Goal: Task Accomplishment & Management: Use online tool/utility

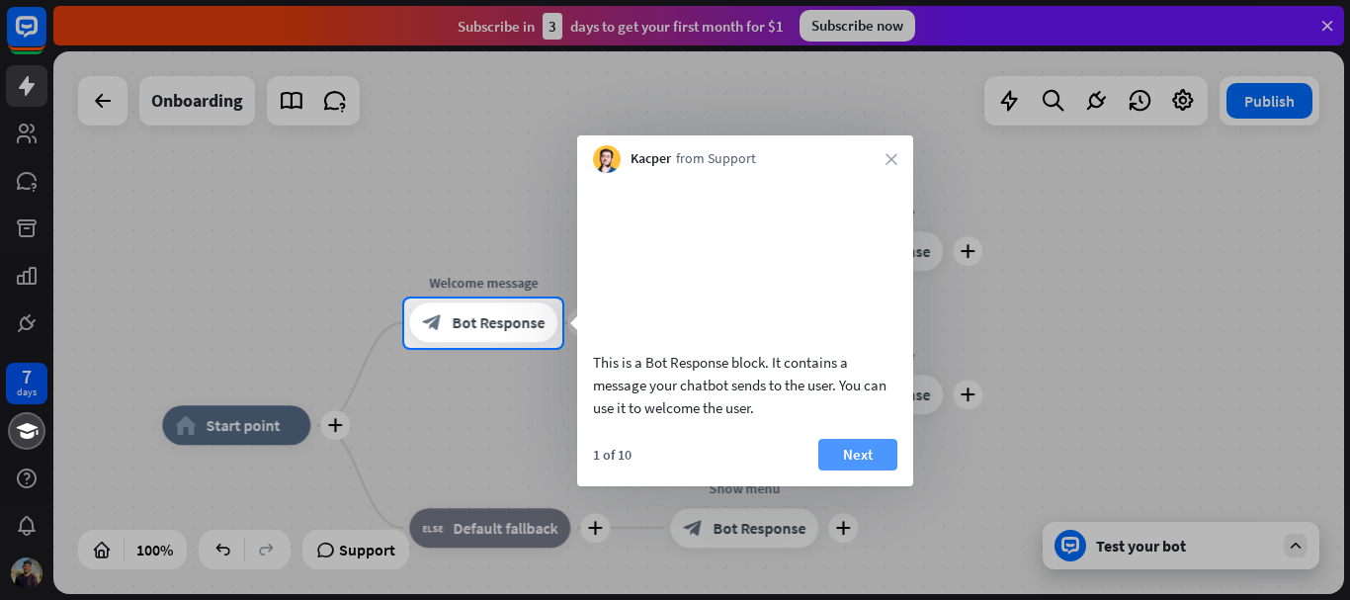
click at [867, 470] on button "Next" at bounding box center [857, 455] width 79 height 32
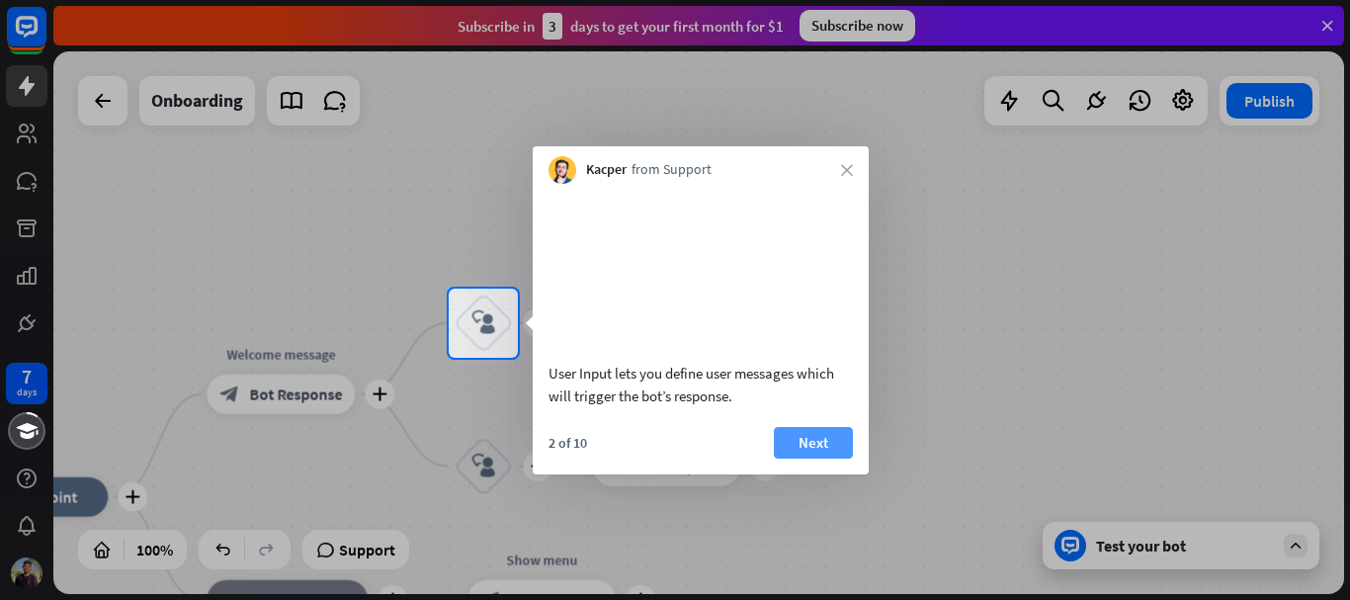
click at [827, 459] on button "Next" at bounding box center [813, 443] width 79 height 32
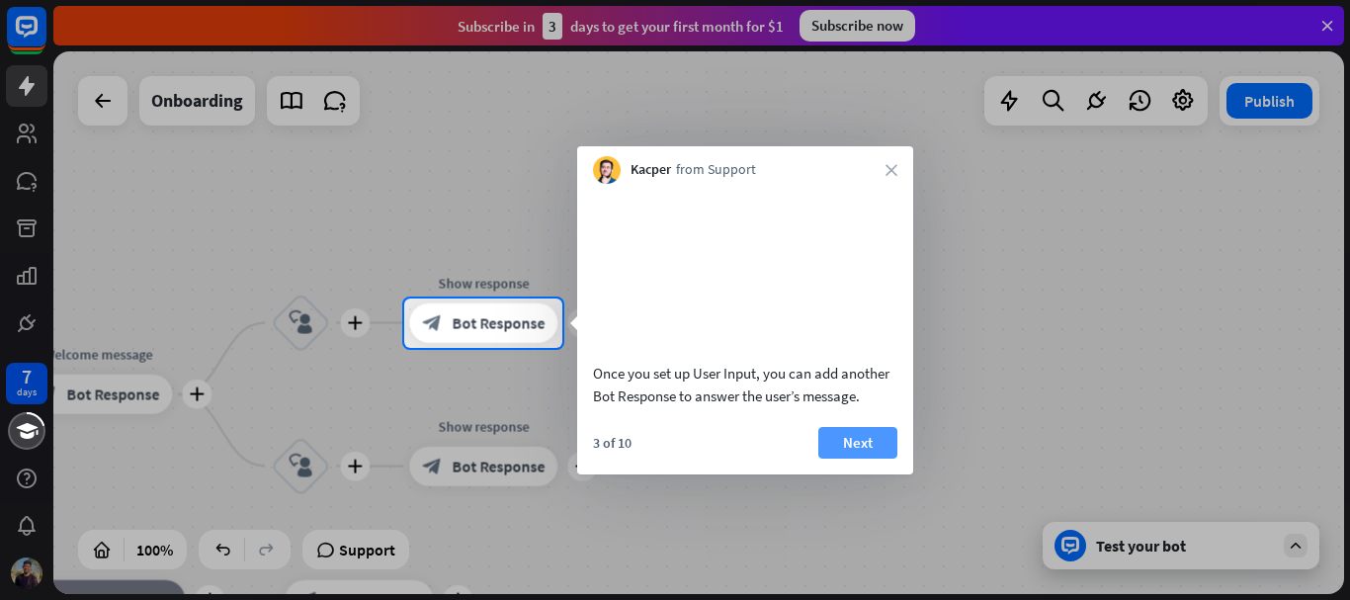
click at [847, 459] on button "Next" at bounding box center [857, 443] width 79 height 32
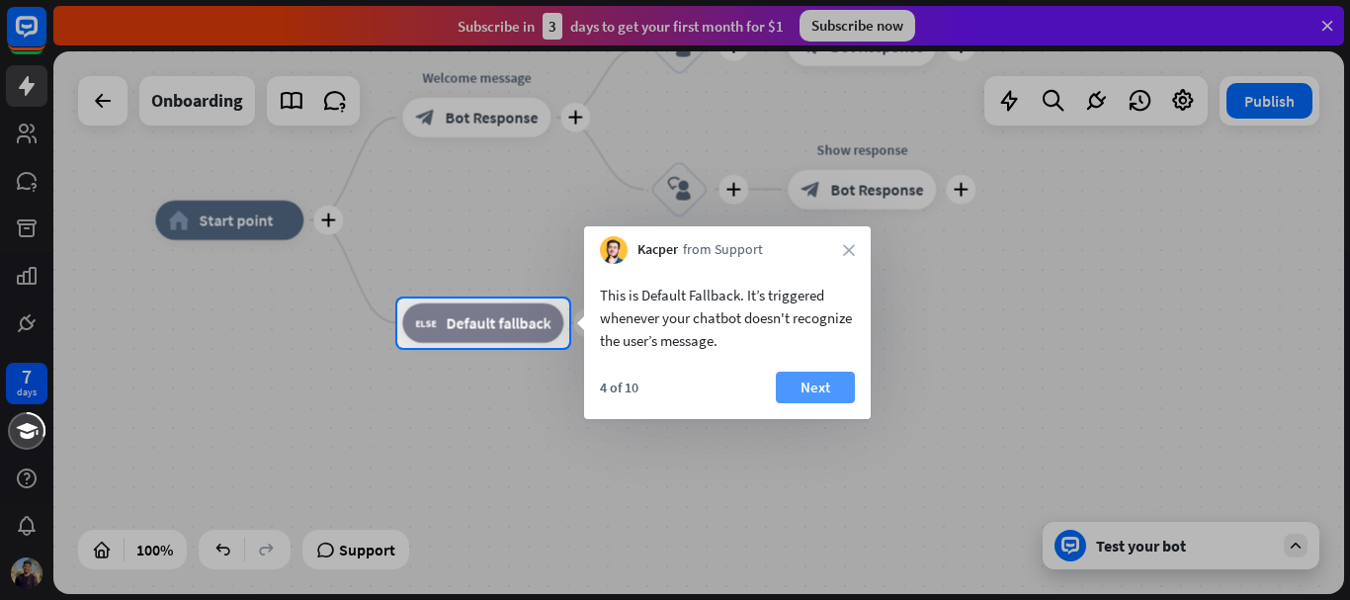
click at [807, 379] on button "Next" at bounding box center [815, 388] width 79 height 32
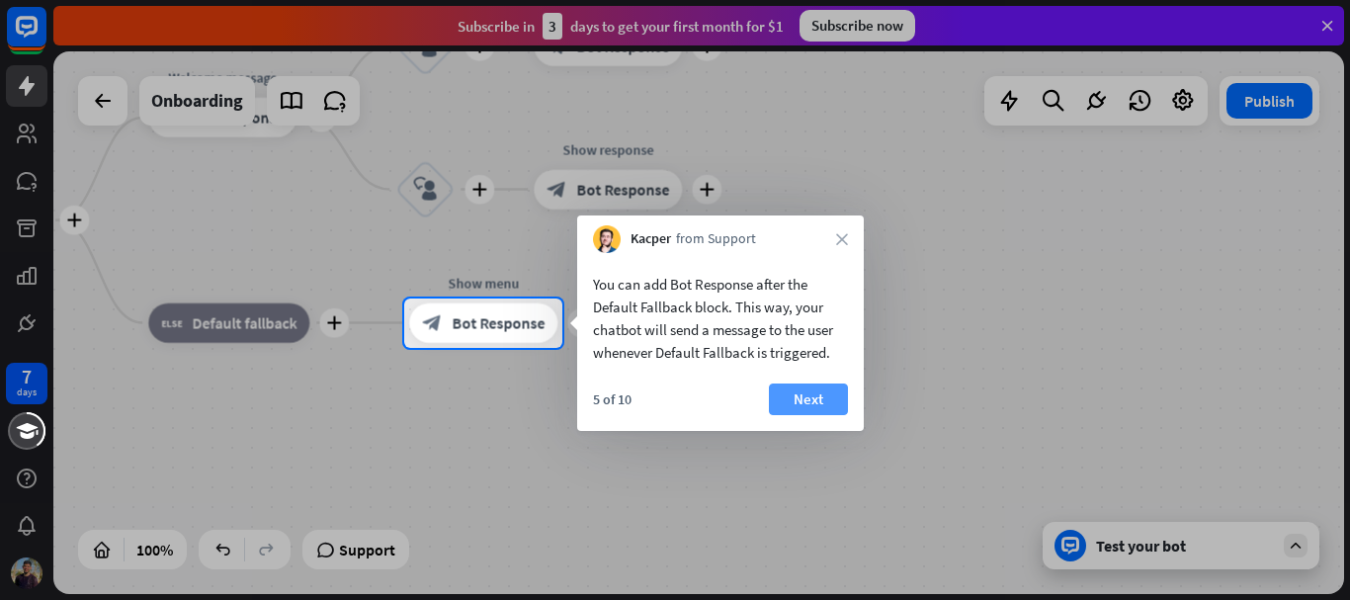
click at [811, 402] on button "Next" at bounding box center [808, 399] width 79 height 32
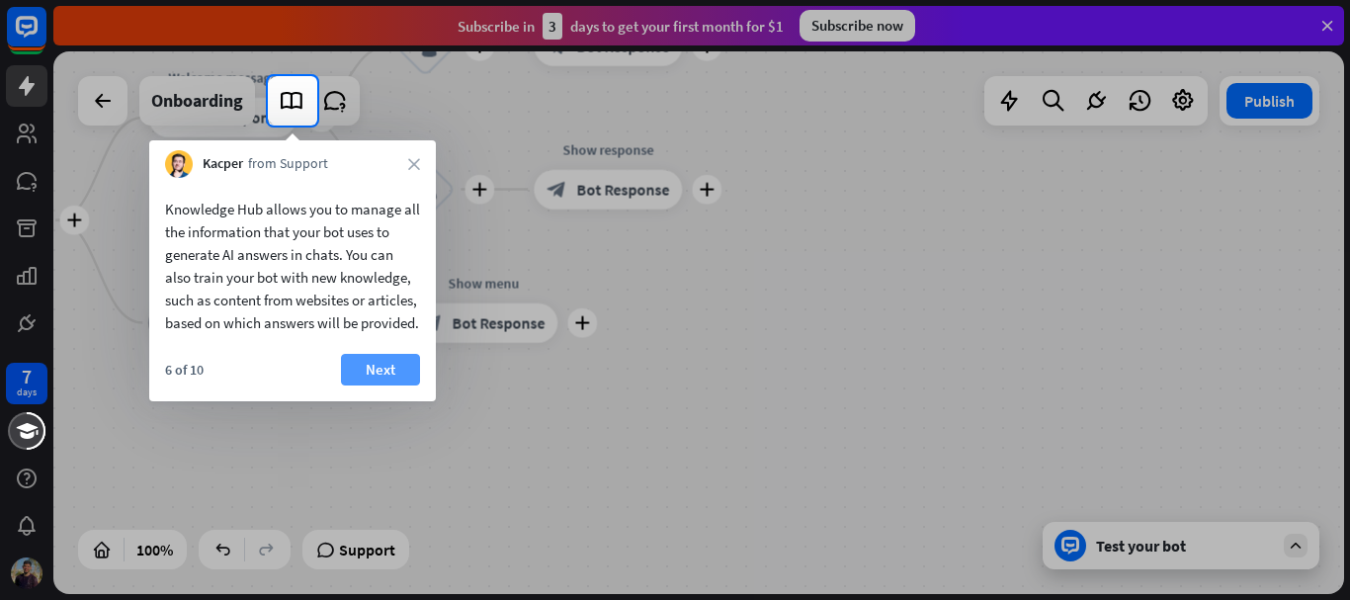
click at [386, 385] on button "Next" at bounding box center [380, 370] width 79 height 32
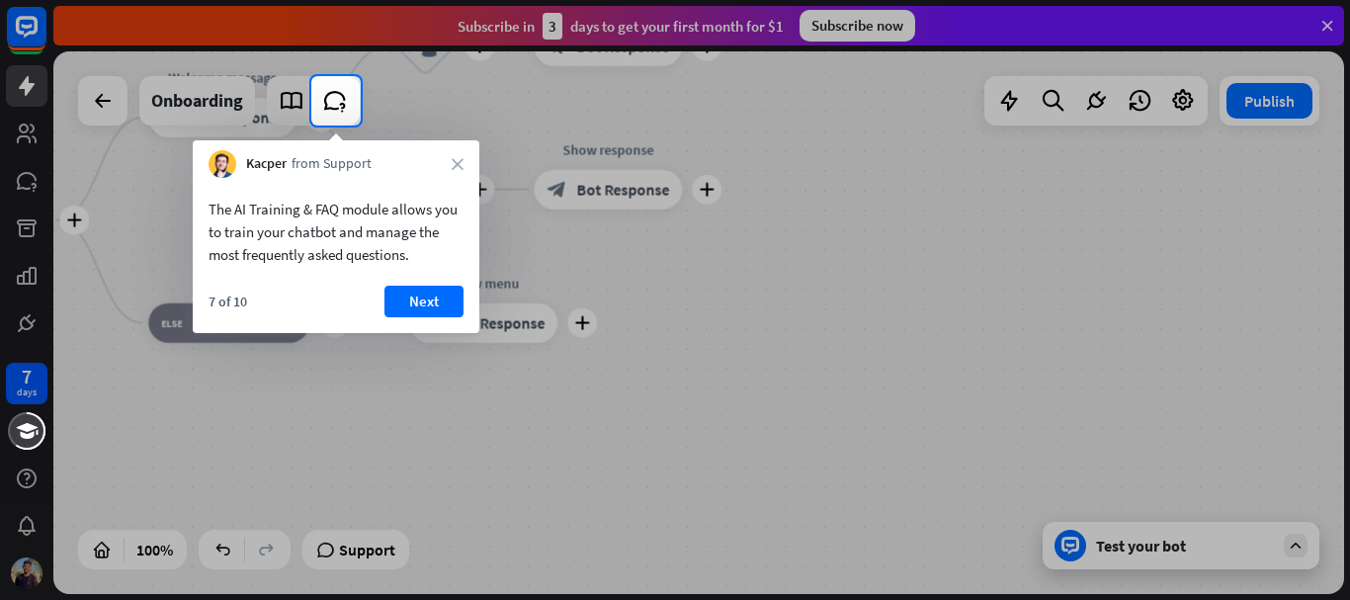
click at [437, 298] on button "Next" at bounding box center [423, 302] width 79 height 32
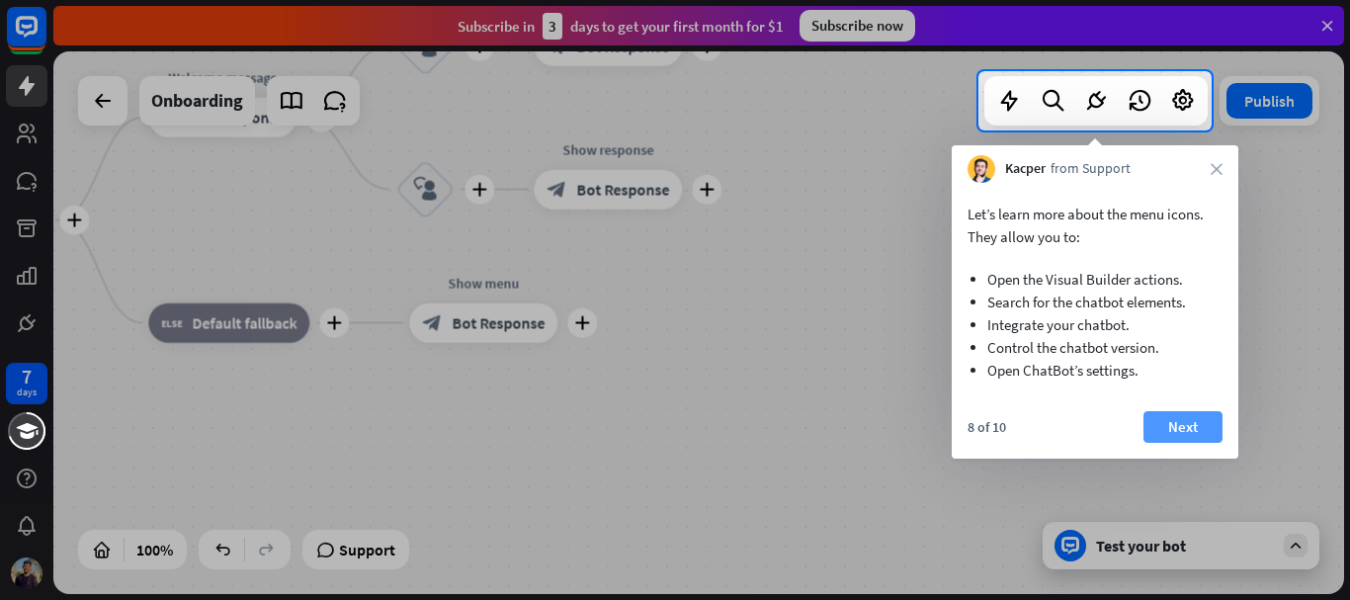
click at [1196, 431] on button "Next" at bounding box center [1183, 427] width 79 height 32
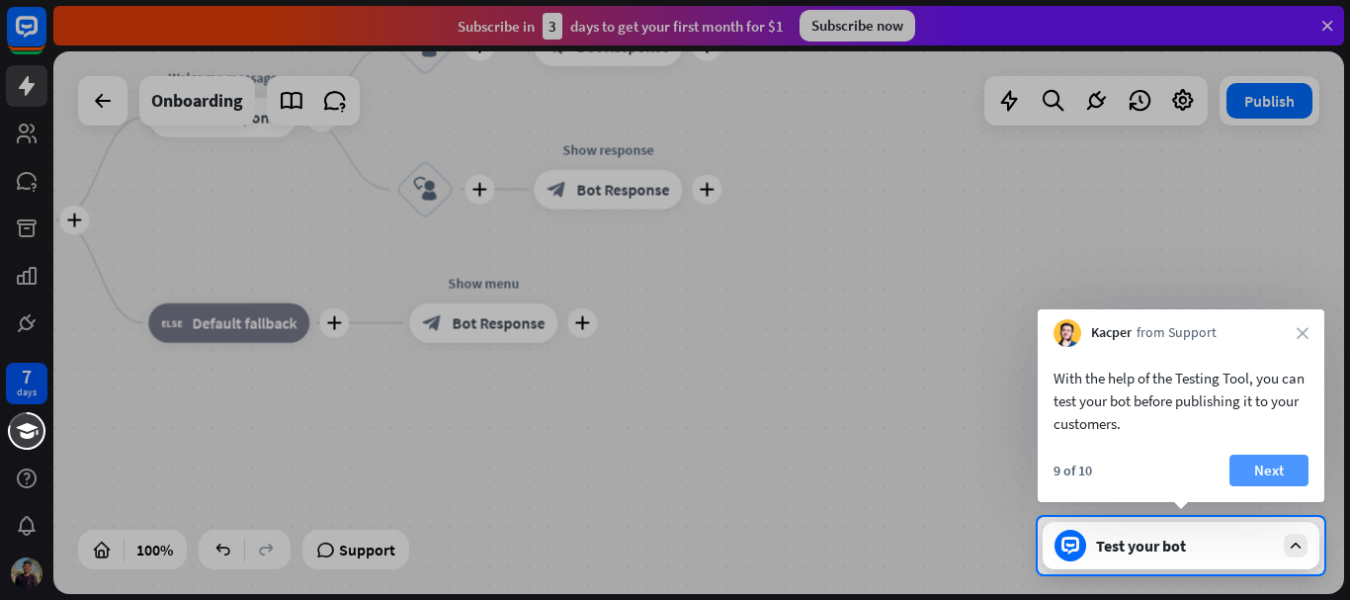
click at [1265, 467] on button "Next" at bounding box center [1269, 471] width 79 height 32
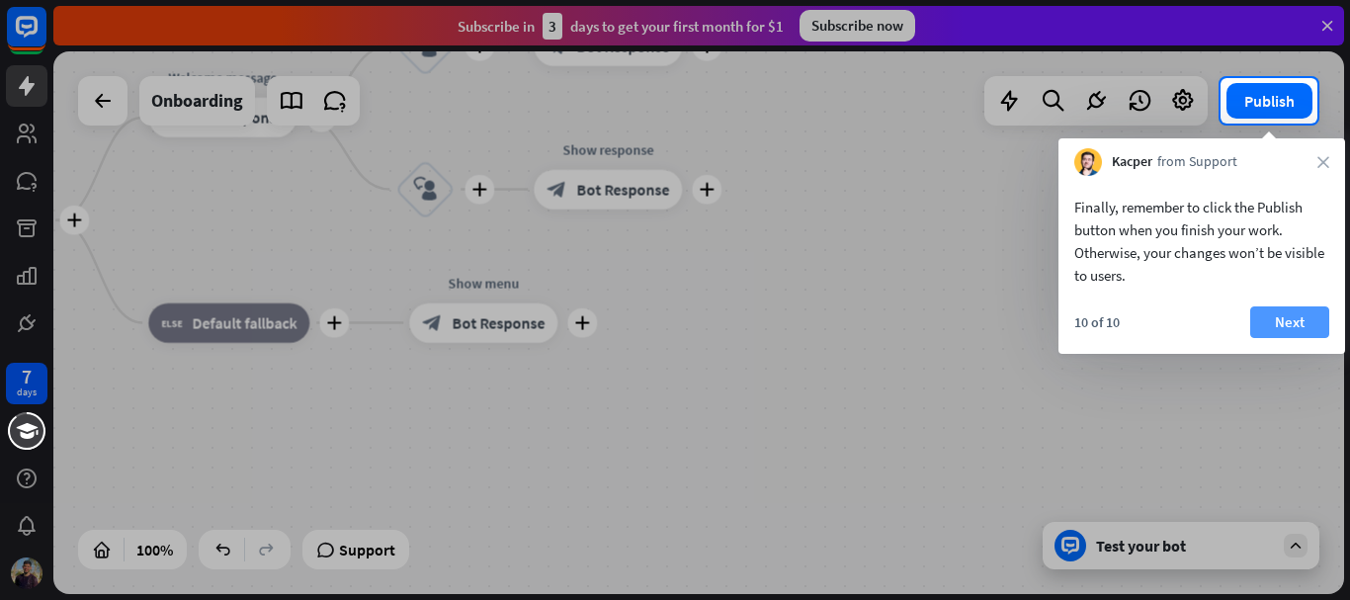
click at [1286, 323] on button "Next" at bounding box center [1289, 322] width 79 height 32
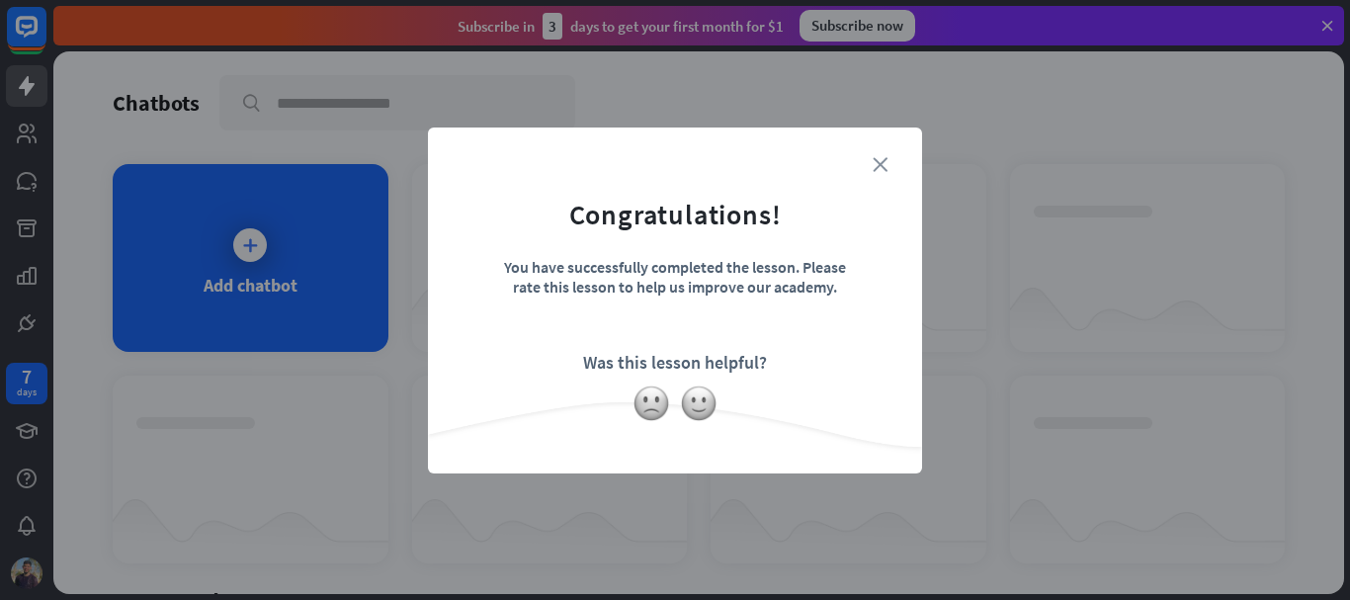
click at [886, 167] on div "close Congratulations! You have successfully completed the lesson. Please rate …" at bounding box center [675, 300] width 494 height 346
click at [881, 165] on icon "close" at bounding box center [880, 164] width 15 height 15
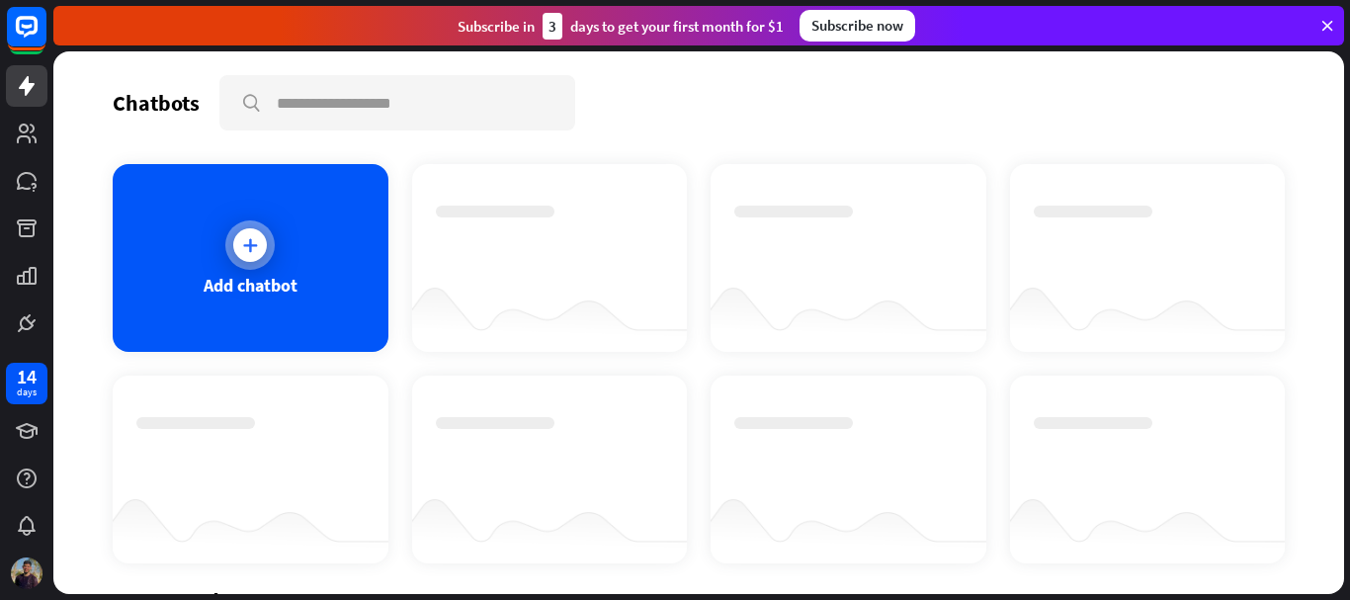
click at [241, 250] on icon at bounding box center [250, 245] width 20 height 20
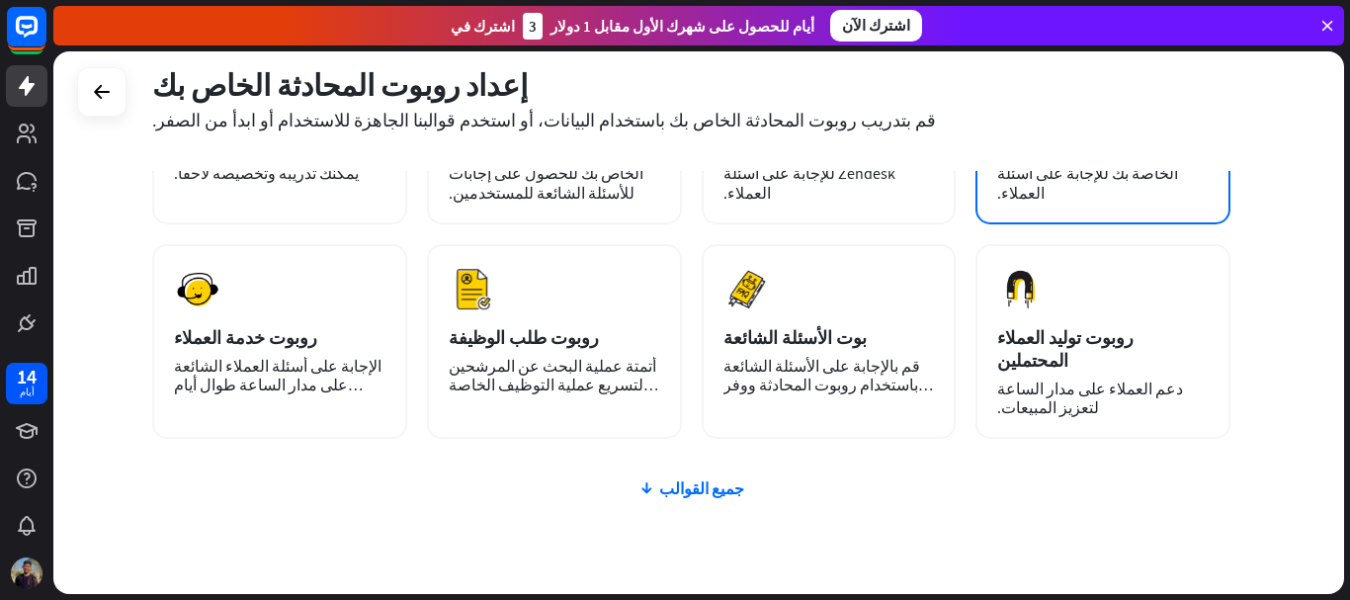
scroll to position [220, 0]
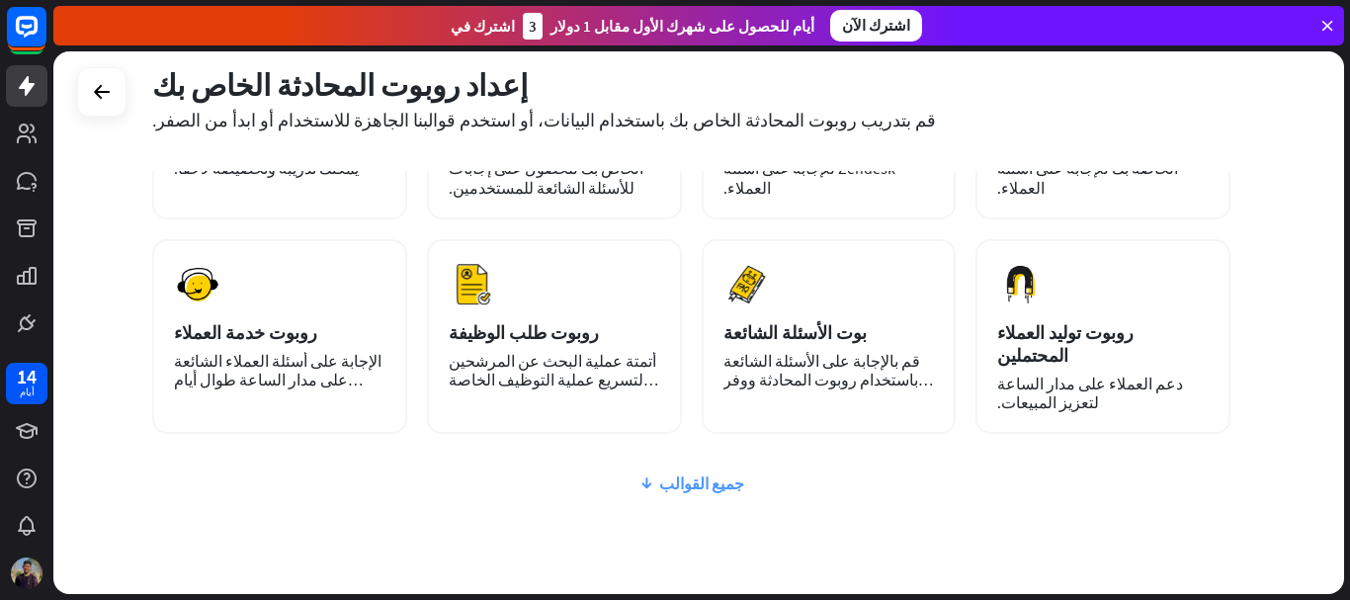
click at [678, 473] on font "جميع القوالب" at bounding box center [701, 483] width 85 height 20
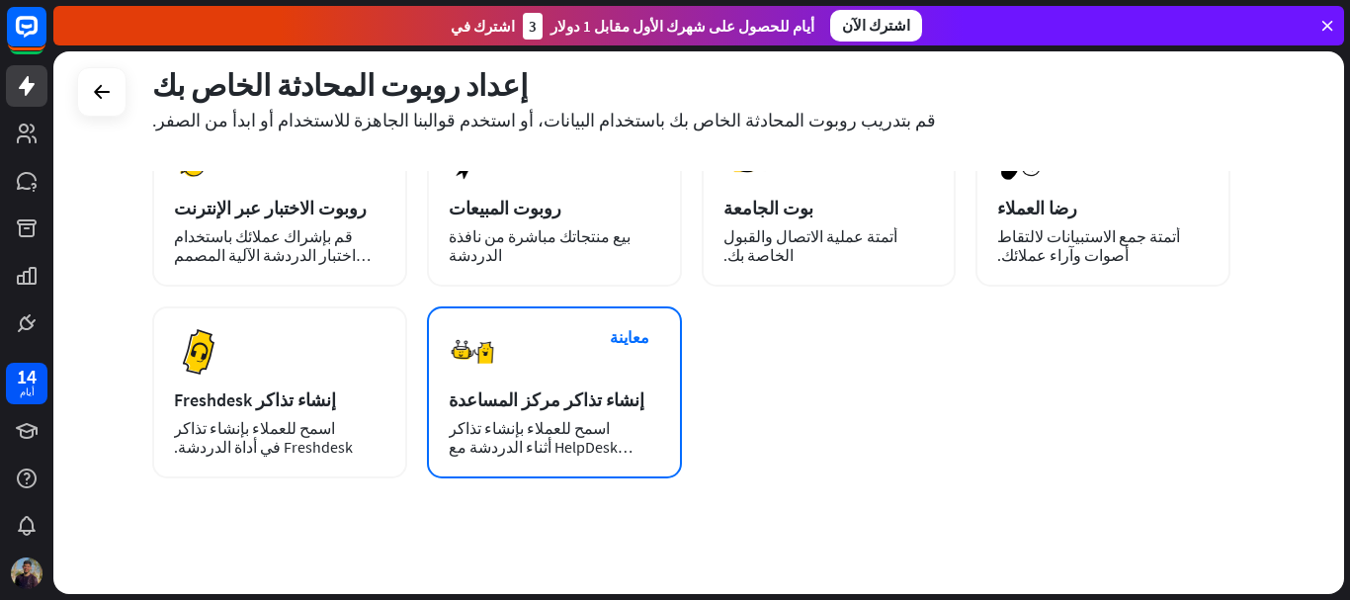
scroll to position [0, 0]
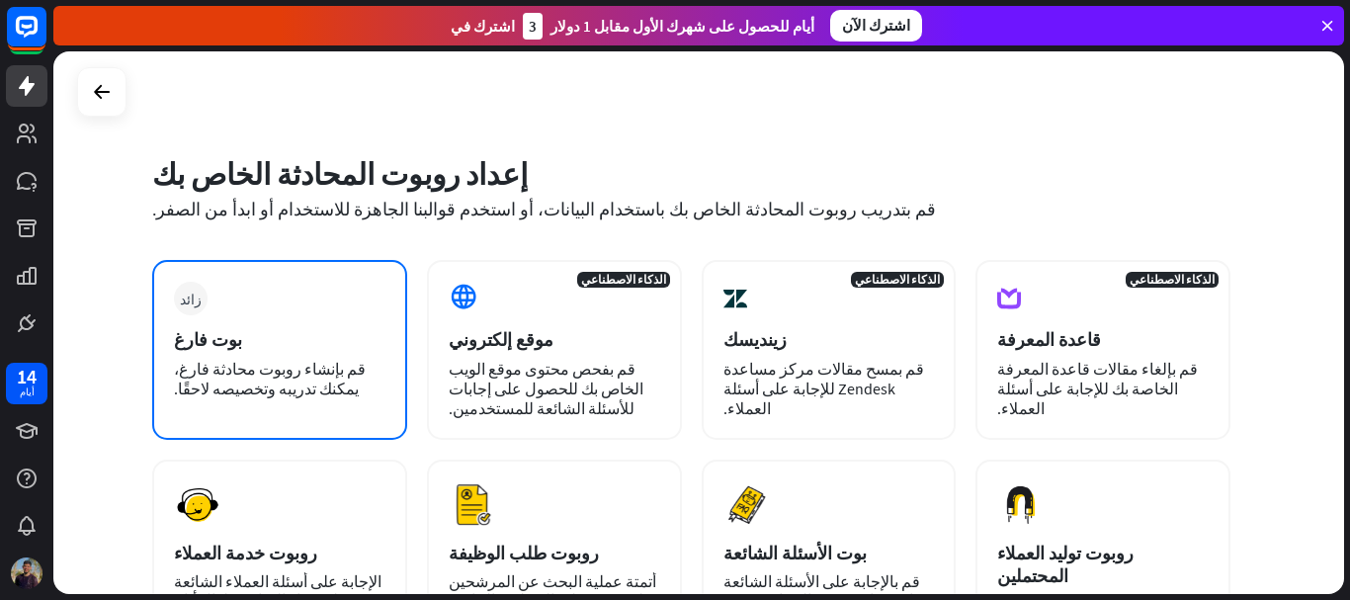
click at [286, 329] on div "بوت فارغ" at bounding box center [280, 339] width 212 height 23
